Goal: Task Accomplishment & Management: Manage account settings

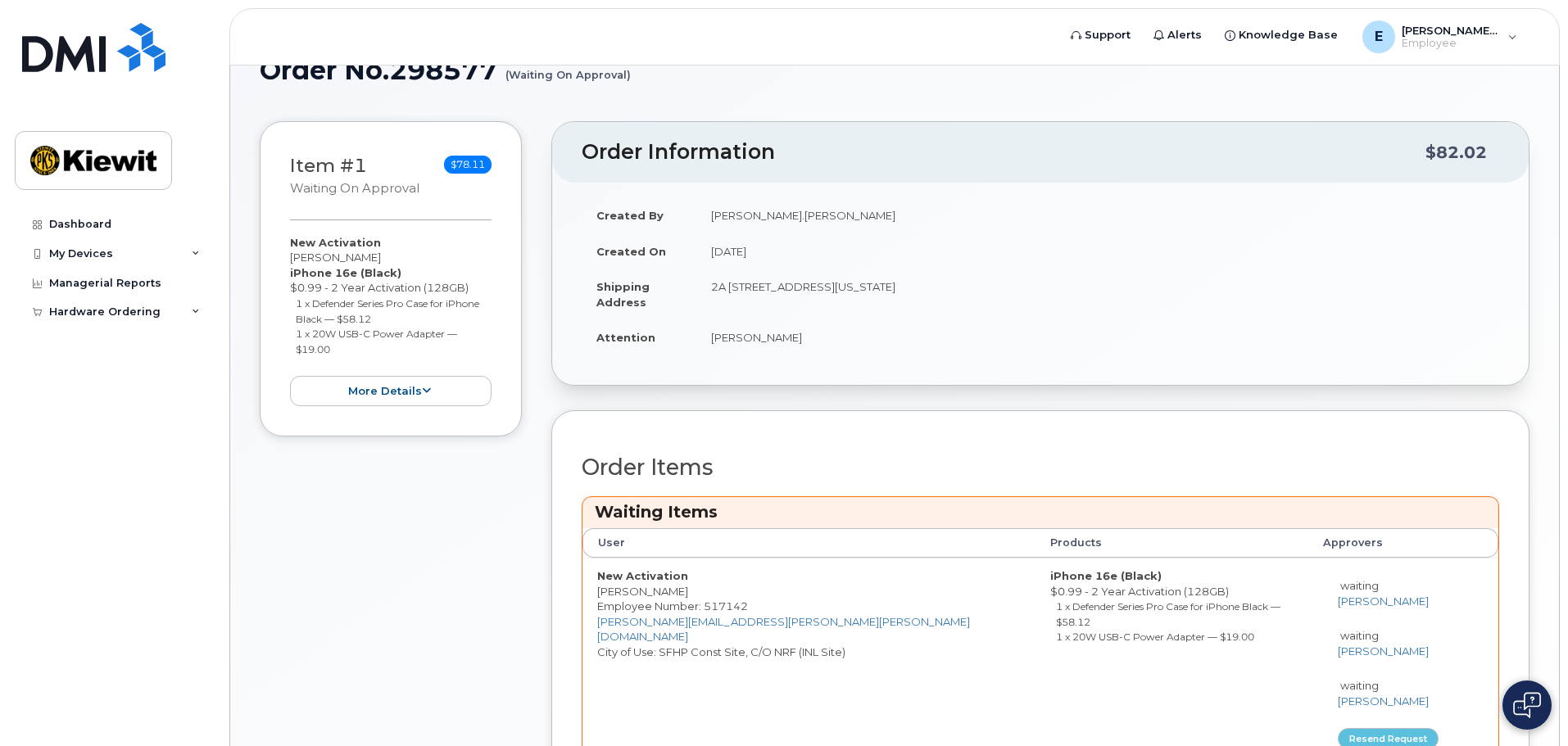
scroll to position [38, 0]
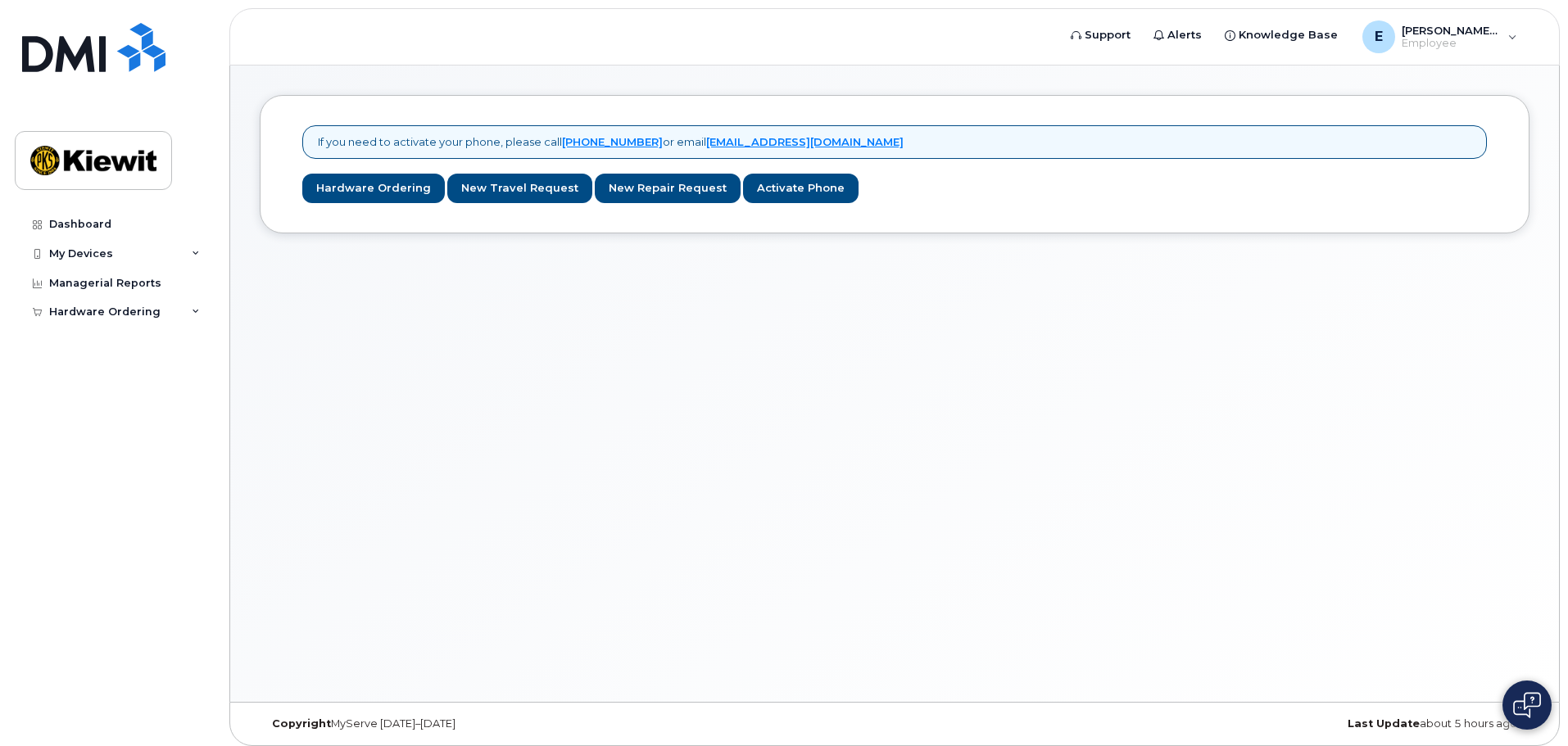
click at [723, 310] on div "If you need to activate your phone, please call 1-877-689-8289 or email helpdes…" at bounding box center [894, 384] width 1329 height 637
click at [113, 47] on img at bounding box center [94, 48] width 143 height 49
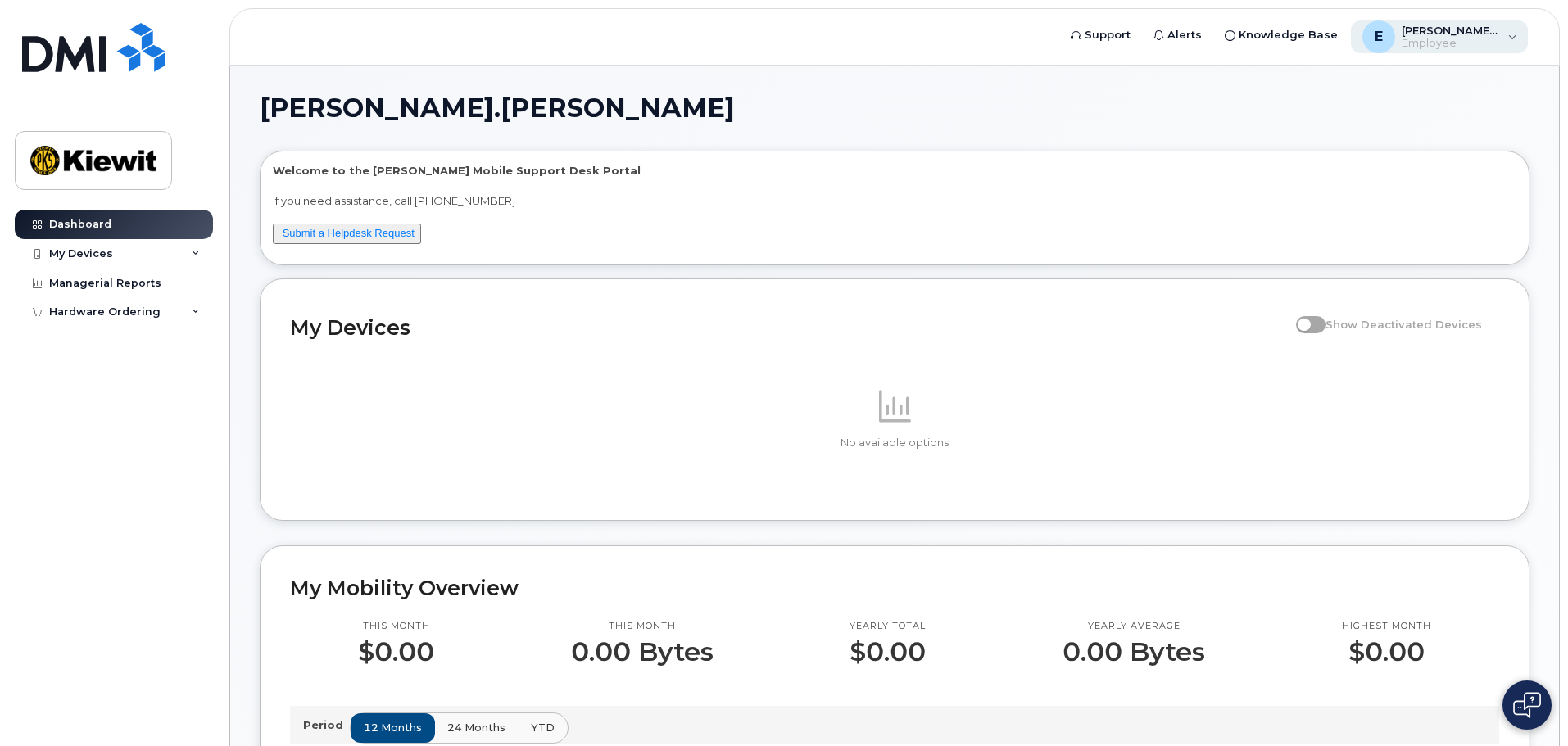
click at [1494, 43] on span "Employee" at bounding box center [1450, 43] width 98 height 13
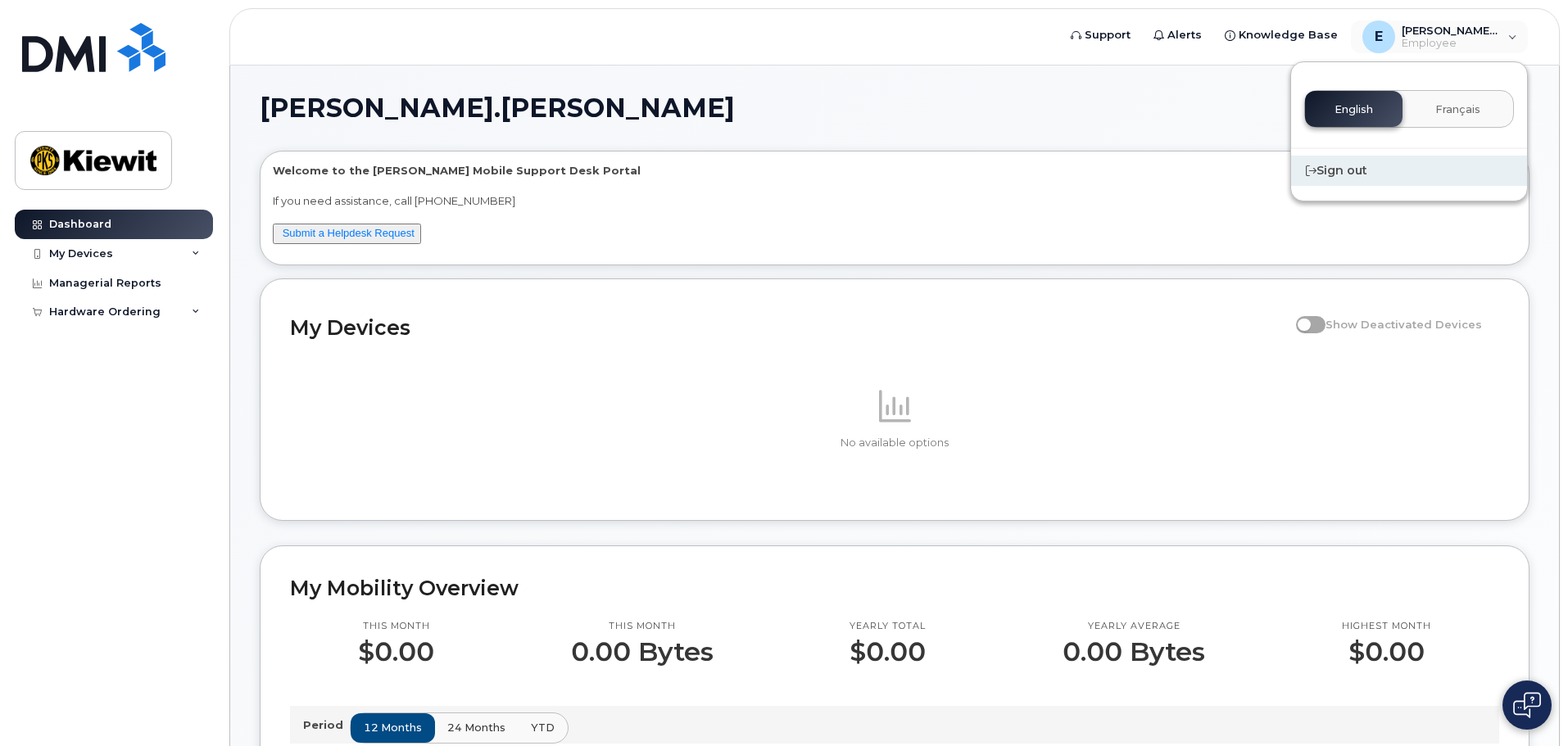
click at [1386, 173] on div "Sign out" at bounding box center [1409, 171] width 236 height 31
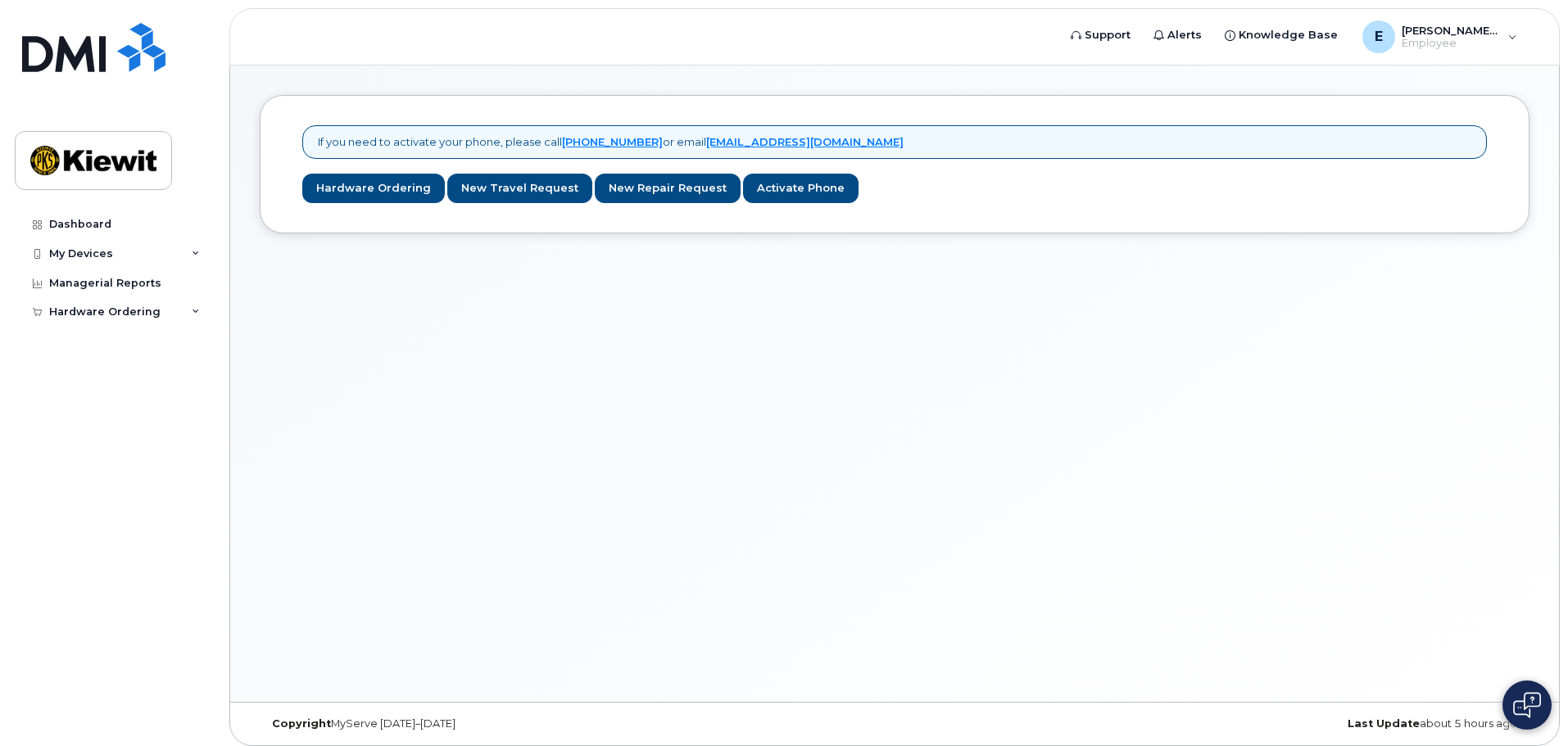
drag, startPoint x: 928, startPoint y: 398, endPoint x: 901, endPoint y: 346, distance: 58.6
click at [928, 398] on div "If you need to activate your phone, please call 1-877-689-8289 or email helpdes…" at bounding box center [894, 384] width 1329 height 637
